Goal: Information Seeking & Learning: Learn about a topic

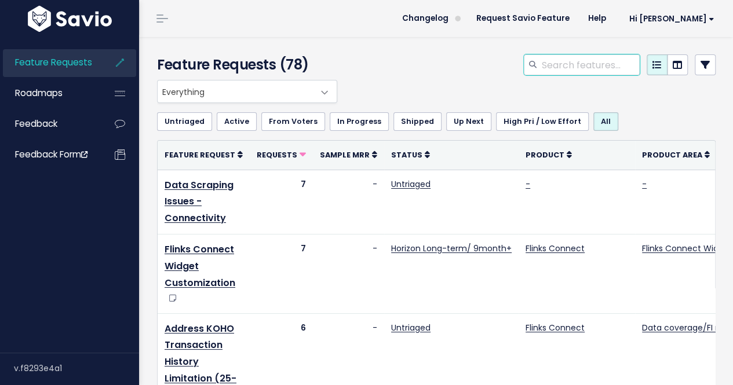
click at [560, 72] on input "search" at bounding box center [590, 64] width 99 height 21
type input "cdb"
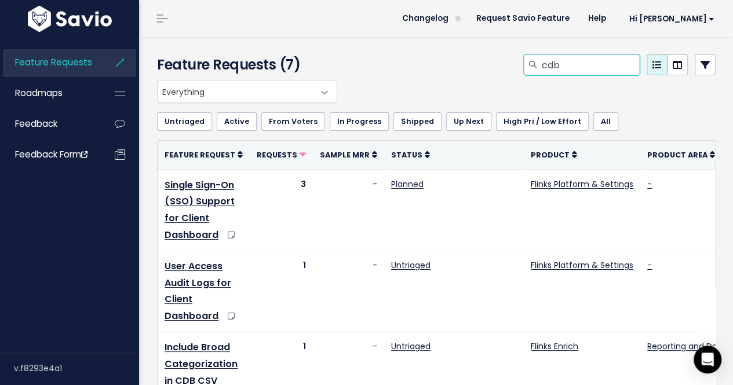
click at [568, 56] on input "cdb" at bounding box center [590, 64] width 99 height 21
type input "dashboard"
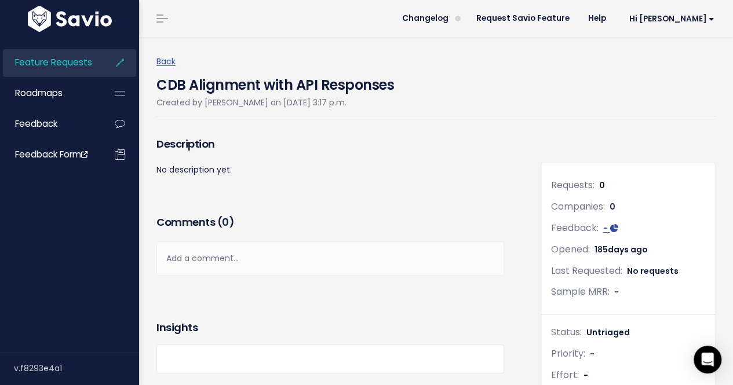
scroll to position [61, 0]
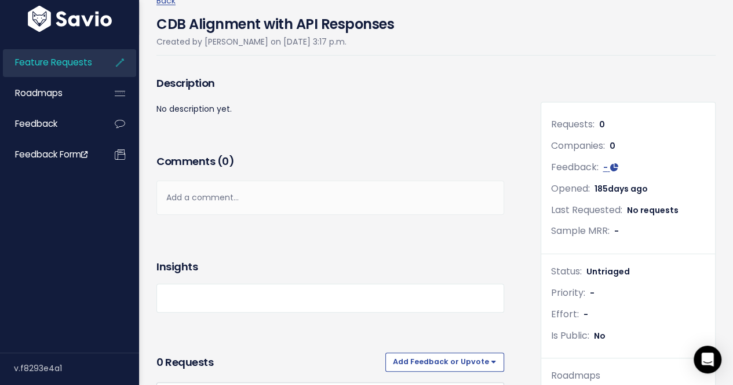
click at [299, 74] on div "Description" at bounding box center [331, 87] width 348 height 29
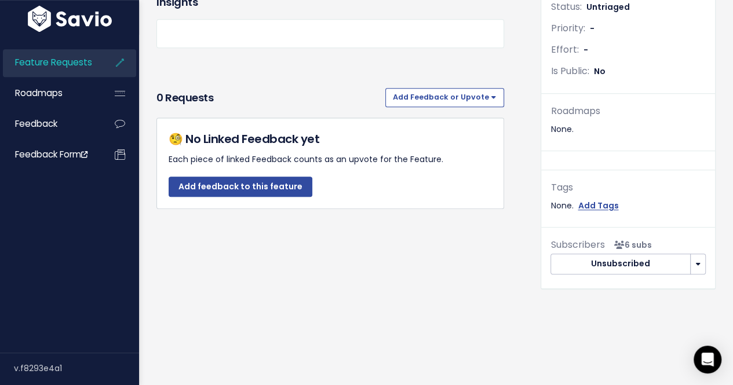
scroll to position [272, 0]
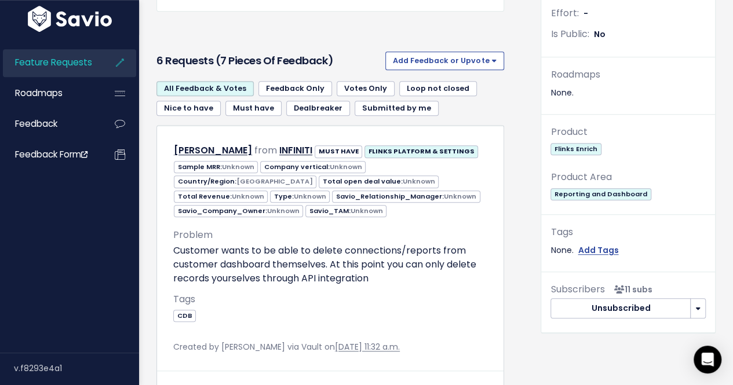
scroll to position [406, 0]
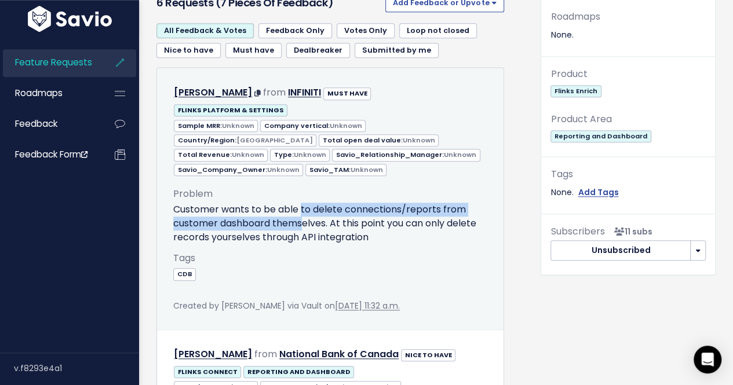
drag, startPoint x: 301, startPoint y: 188, endPoint x: 303, endPoint y: 208, distance: 19.2
click at [303, 208] on p "Customer wants to be able to delete connections/reports from customer dashboard…" at bounding box center [330, 224] width 314 height 42
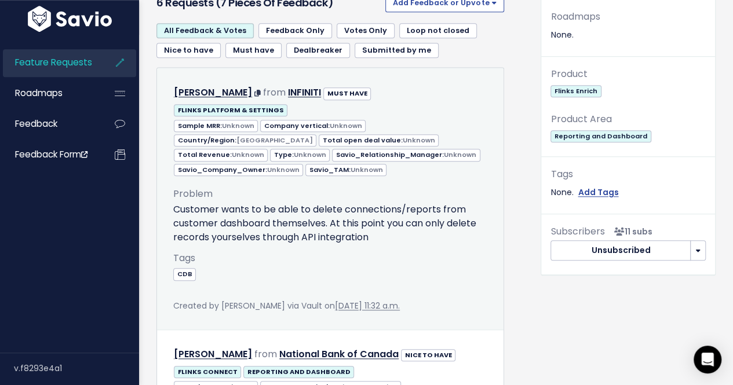
click at [315, 212] on p "Customer wants to be able to delete connections/reports from customer dashboard…" at bounding box center [330, 224] width 314 height 42
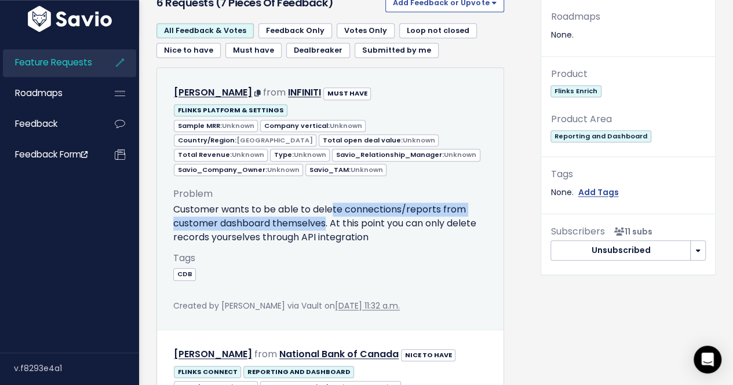
drag, startPoint x: 334, startPoint y: 187, endPoint x: 325, endPoint y: 207, distance: 21.5
click at [325, 207] on p "Customer wants to be able to delete connections/reports from customer dashboard…" at bounding box center [330, 224] width 314 height 42
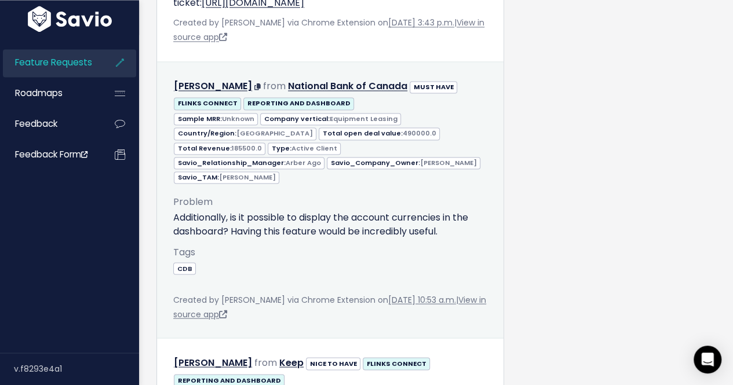
scroll to position [927, 0]
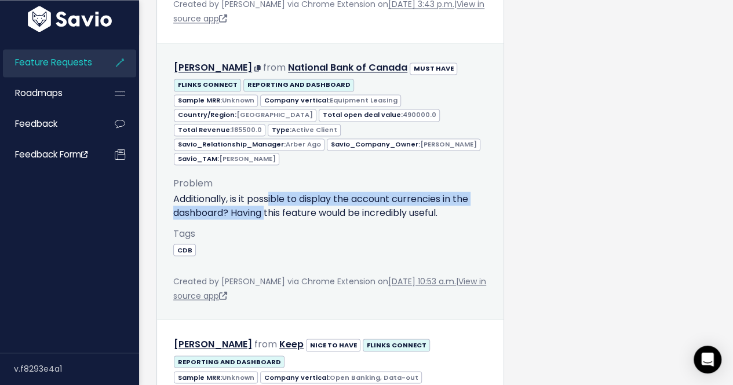
drag, startPoint x: 271, startPoint y: 168, endPoint x: 268, endPoint y: 187, distance: 18.9
click at [268, 192] on p "Additionally, is it possible to display the account currencies in the dashboard…" at bounding box center [330, 206] width 314 height 28
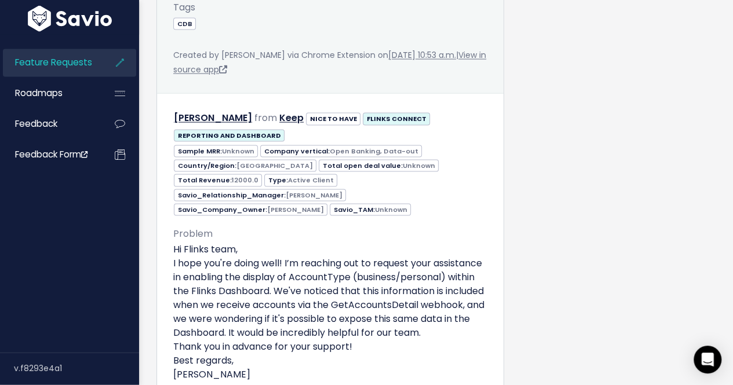
scroll to position [1217, 0]
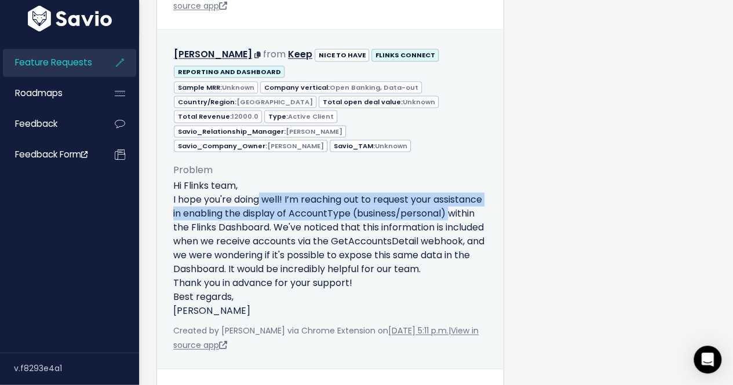
drag, startPoint x: 252, startPoint y: 152, endPoint x: 265, endPoint y: 187, distance: 37.5
click at [265, 187] on p "Hi Flinks team, I hope you're doing well! I’m reaching out to request your assi…" at bounding box center [330, 248] width 314 height 139
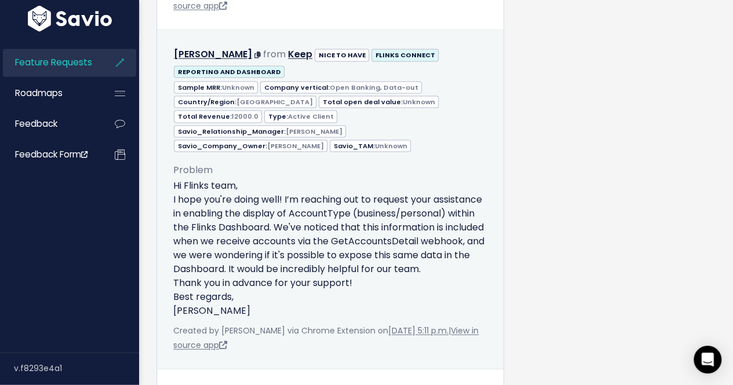
click at [282, 184] on p "Hi Flinks team, I hope you're doing well! I’m reaching out to request your assi…" at bounding box center [330, 248] width 314 height 139
drag, startPoint x: 408, startPoint y: 169, endPoint x: 335, endPoint y: 163, distance: 73.3
click at [336, 179] on p "Hi Flinks team, I hope you're doing well! I’m reaching out to request your assi…" at bounding box center [330, 248] width 314 height 139
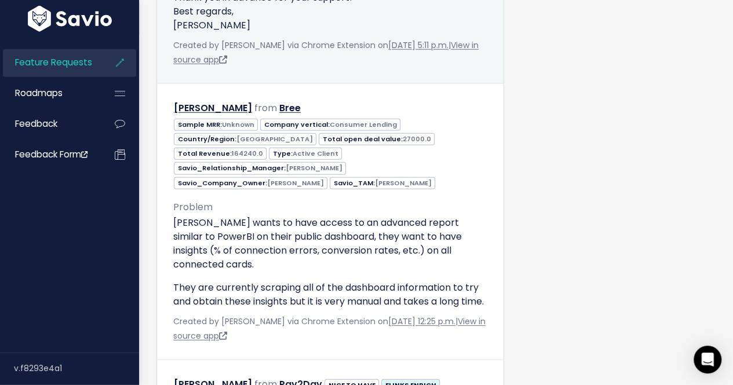
scroll to position [1565, 0]
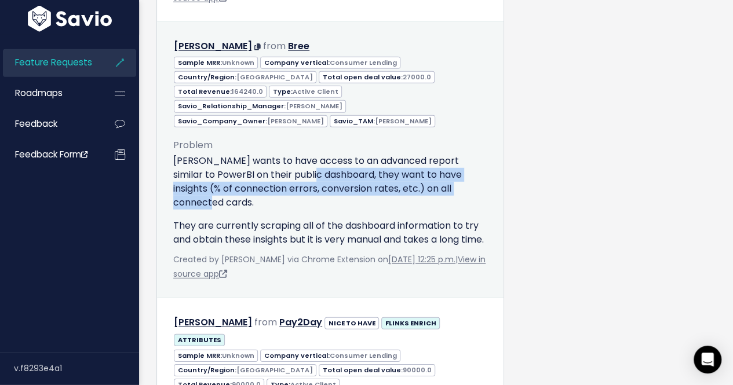
drag, startPoint x: 323, startPoint y: 127, endPoint x: 310, endPoint y: 162, distance: 37.8
click at [310, 162] on p "[PERSON_NAME] wants to have access to an advanced report similar to PowerBI on …" at bounding box center [330, 182] width 314 height 56
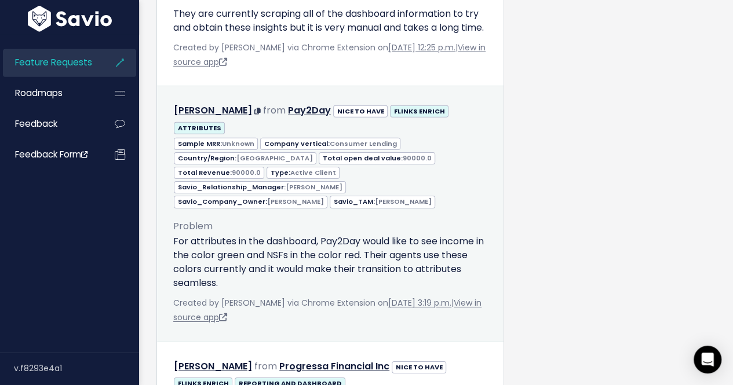
scroll to position [1797, 0]
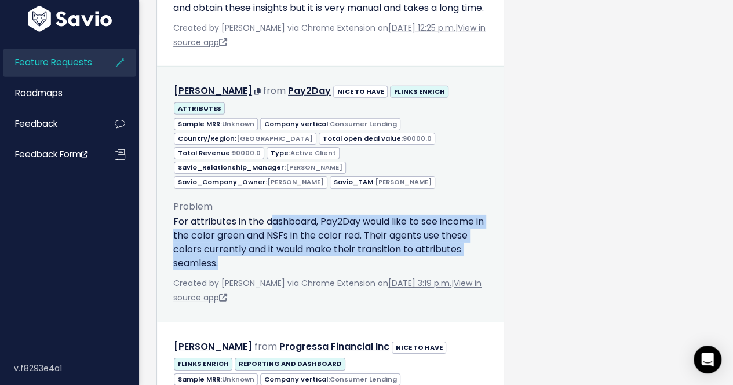
drag, startPoint x: 268, startPoint y: 187, endPoint x: 260, endPoint y: 214, distance: 28.6
click at [260, 215] on p "For attributes in the dashboard, Pay2Day would like to see income in the color …" at bounding box center [330, 243] width 314 height 56
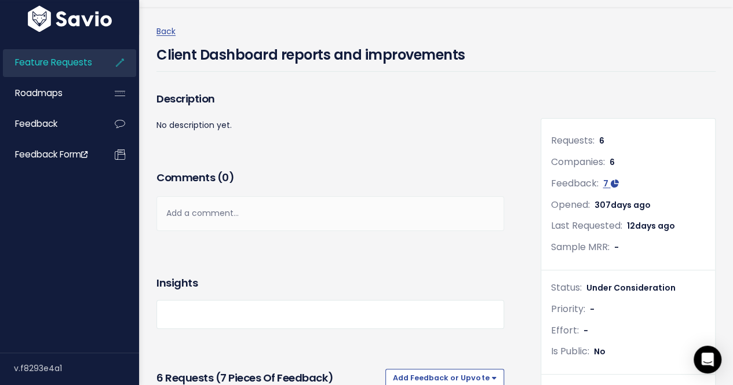
scroll to position [0, 0]
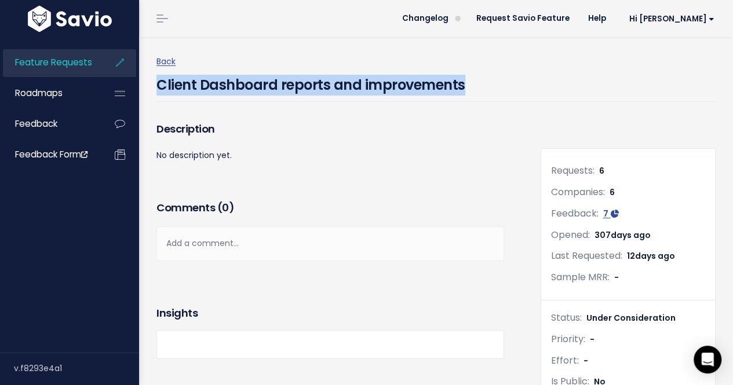
drag, startPoint x: 483, startPoint y: 85, endPoint x: 155, endPoint y: 85, distance: 328.1
copy h4 "Client Dashboard reports and improvements"
